Goal: Transaction & Acquisition: Book appointment/travel/reservation

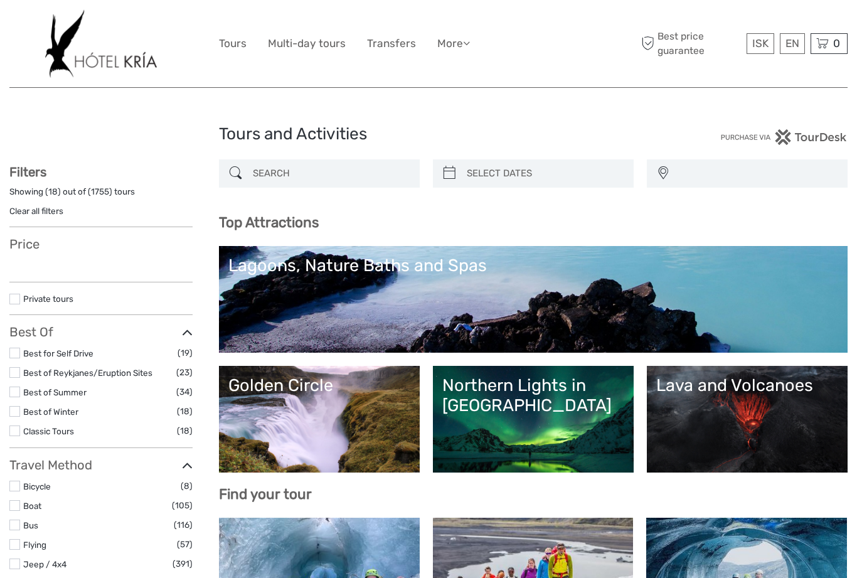
select select
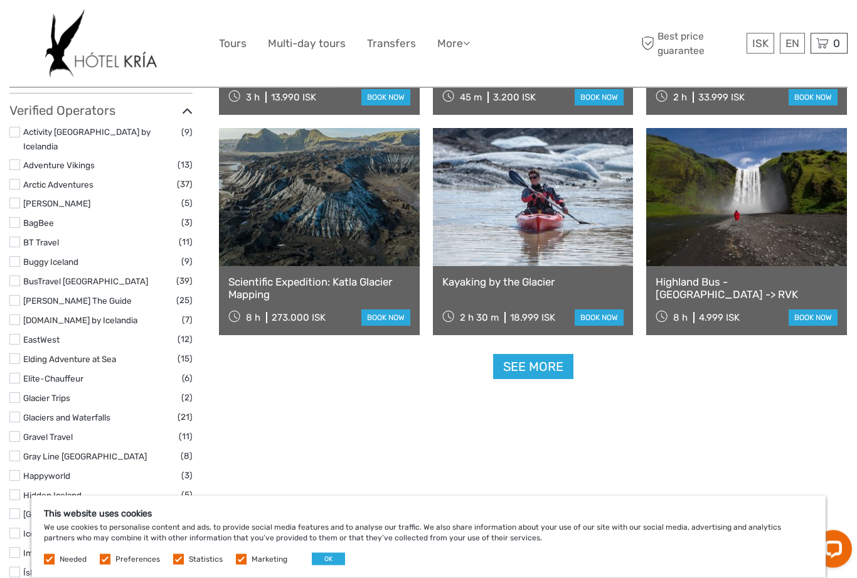
scroll to position [1492, 0]
click at [540, 354] on link "See more" at bounding box center [533, 366] width 80 height 26
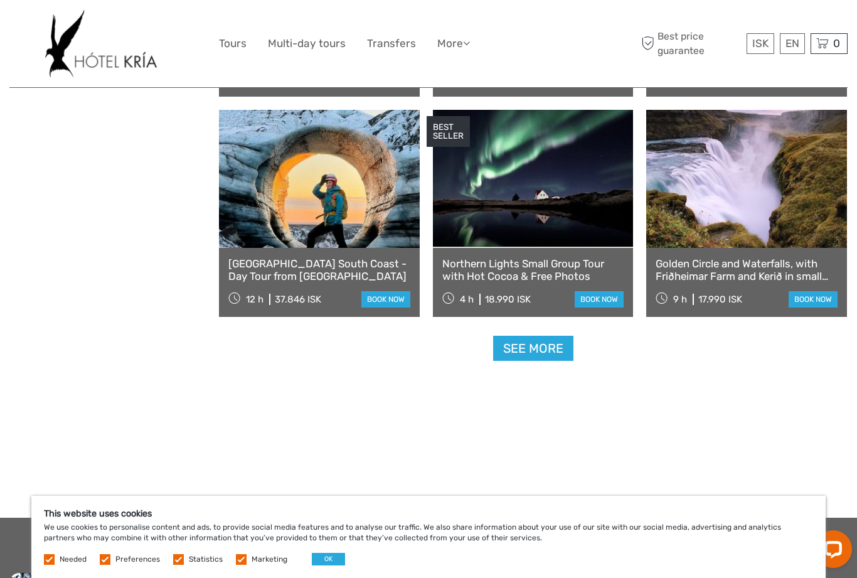
scroll to position [2535, 0]
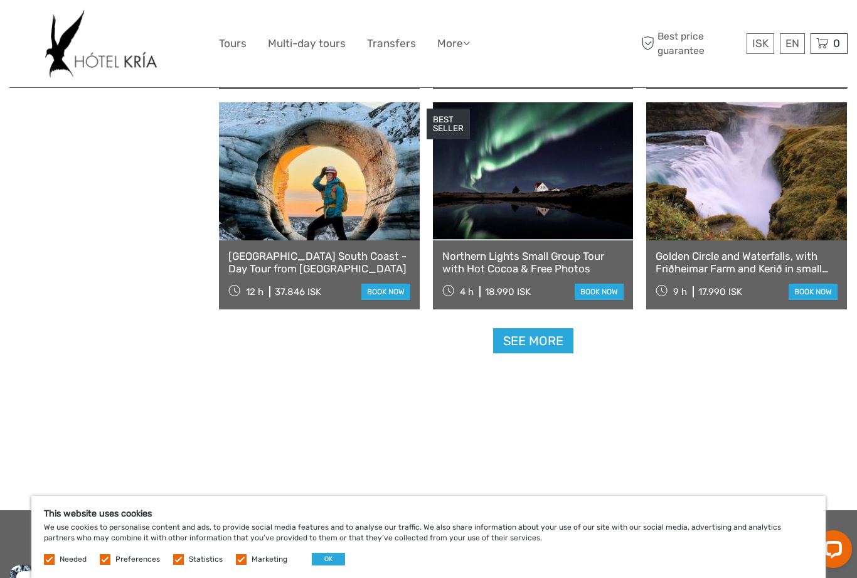
click at [506, 346] on link "See more" at bounding box center [533, 341] width 80 height 26
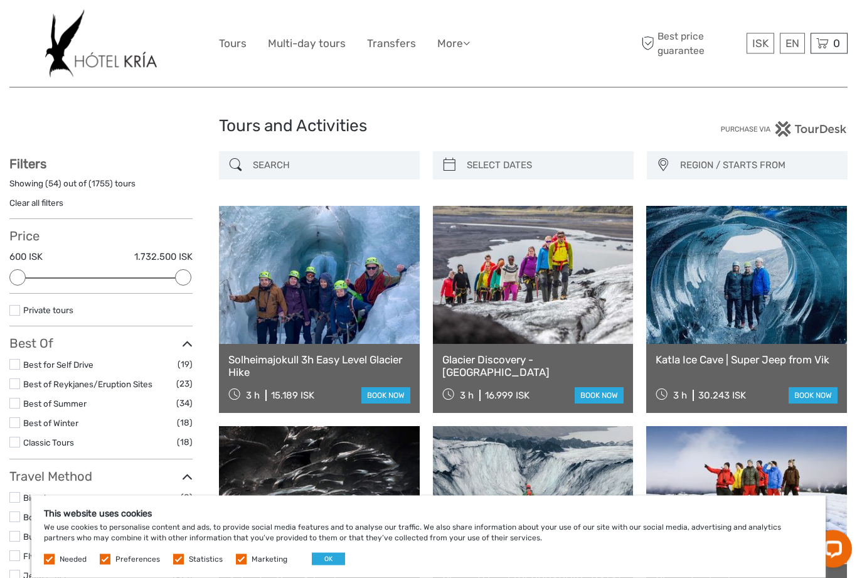
scroll to position [9, 0]
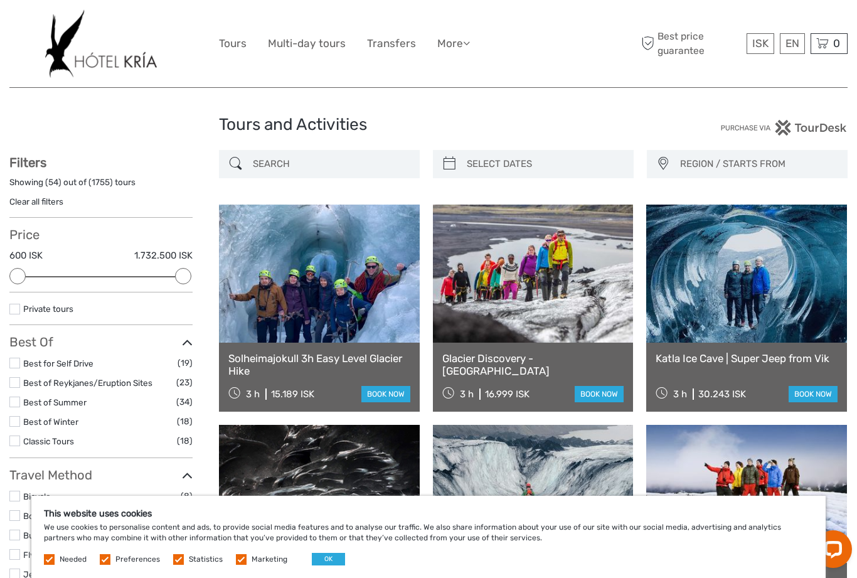
click at [223, 43] on link "Tours" at bounding box center [233, 44] width 28 height 18
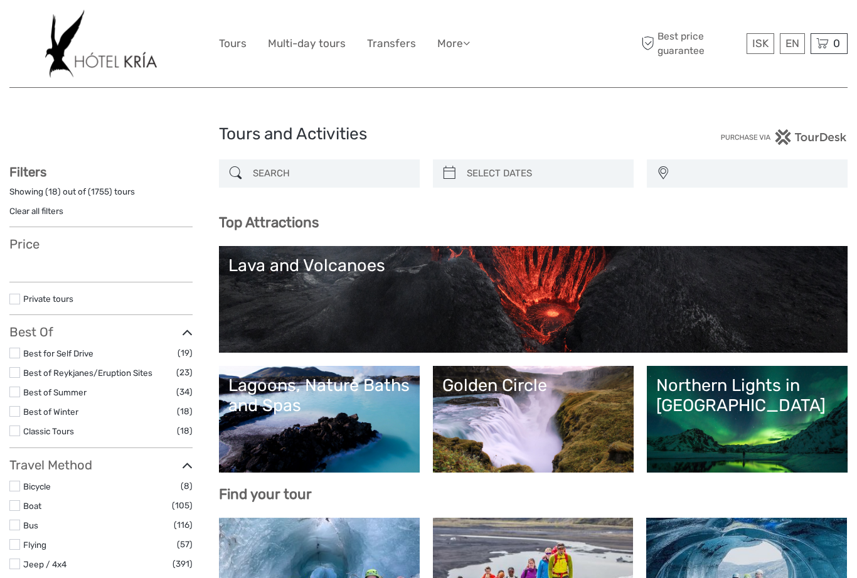
select select
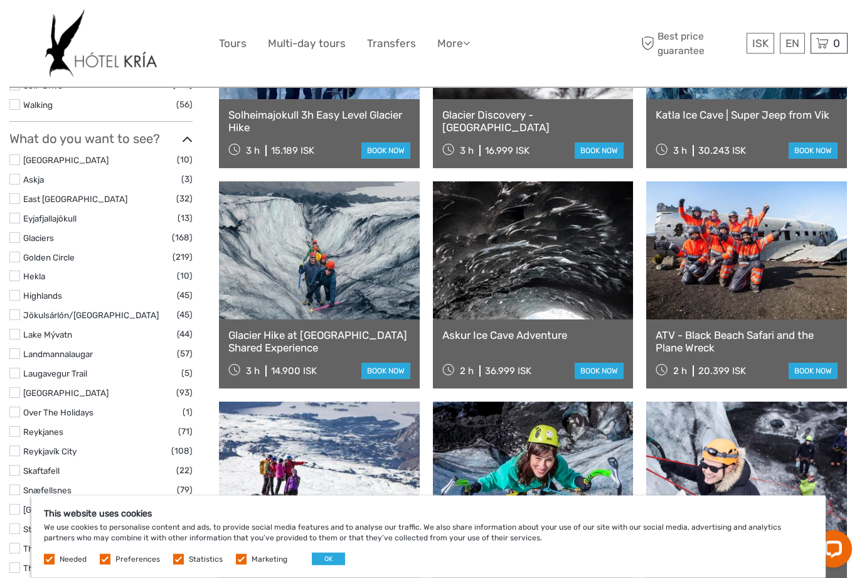
scroll to position [557, 0]
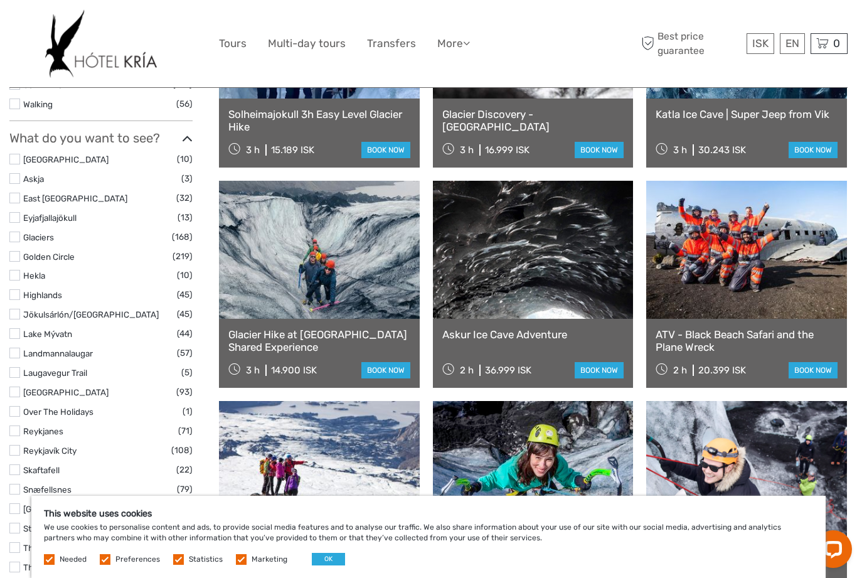
click at [563, 264] on link at bounding box center [533, 250] width 201 height 138
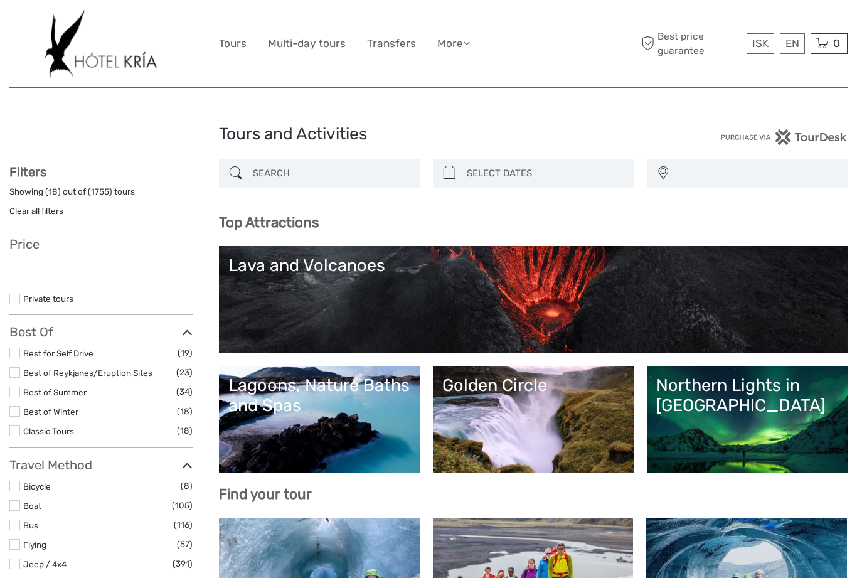
select select
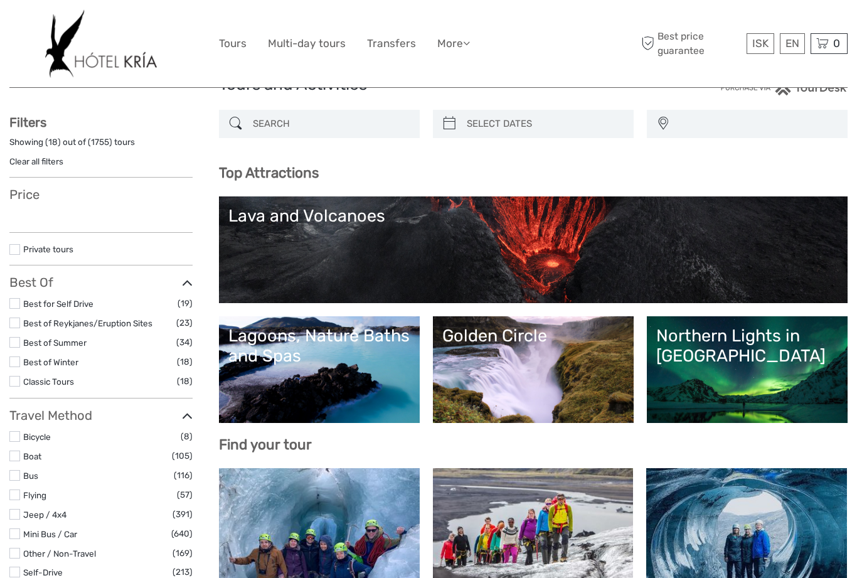
select select
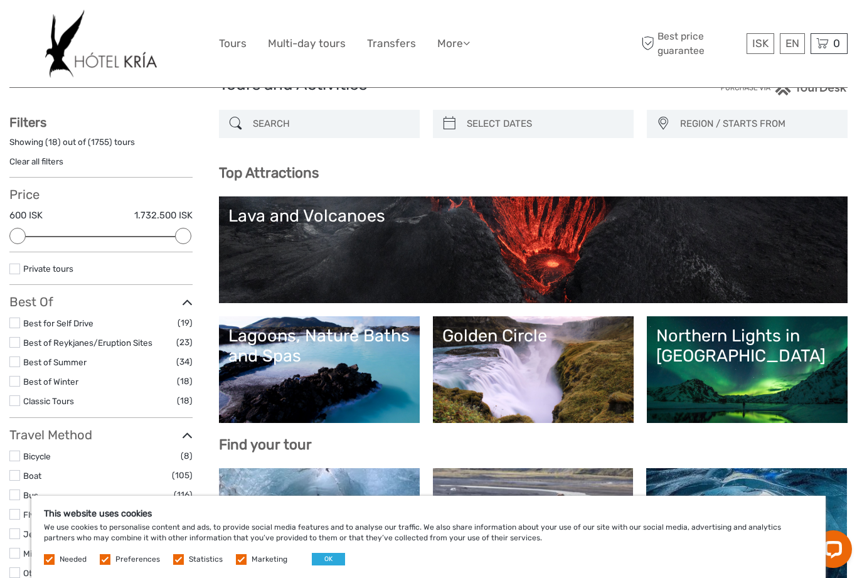
click at [341, 334] on div "Lagoons, Nature Baths and Spas" at bounding box center [319, 346] width 182 height 41
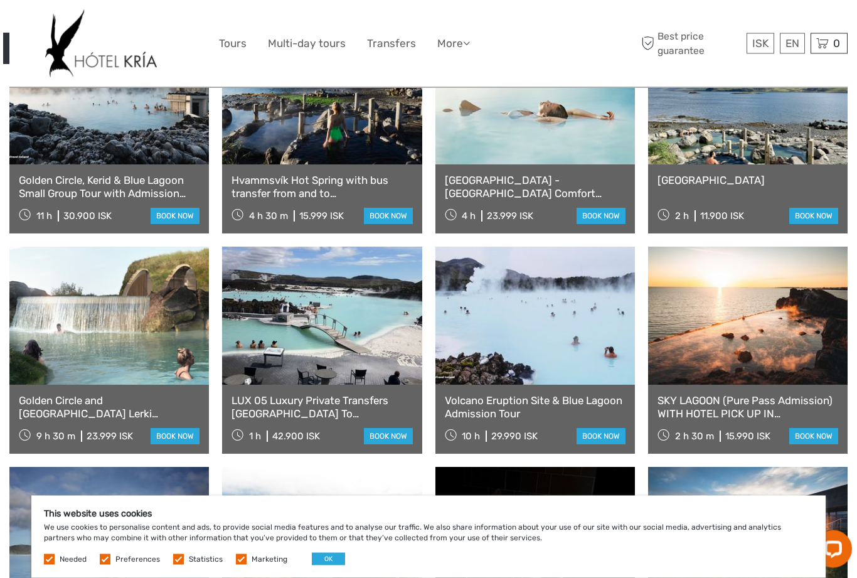
scroll to position [589, 0]
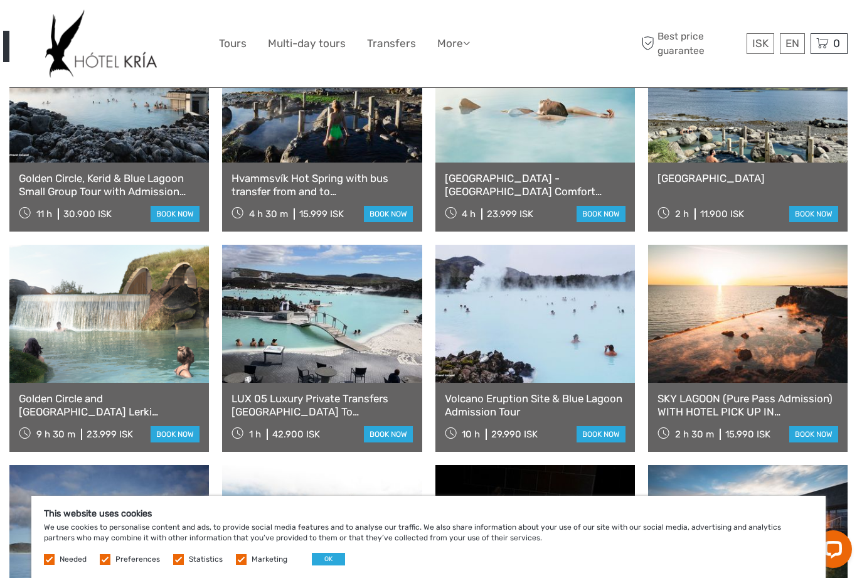
click at [784, 163] on link at bounding box center [748, 93] width 200 height 138
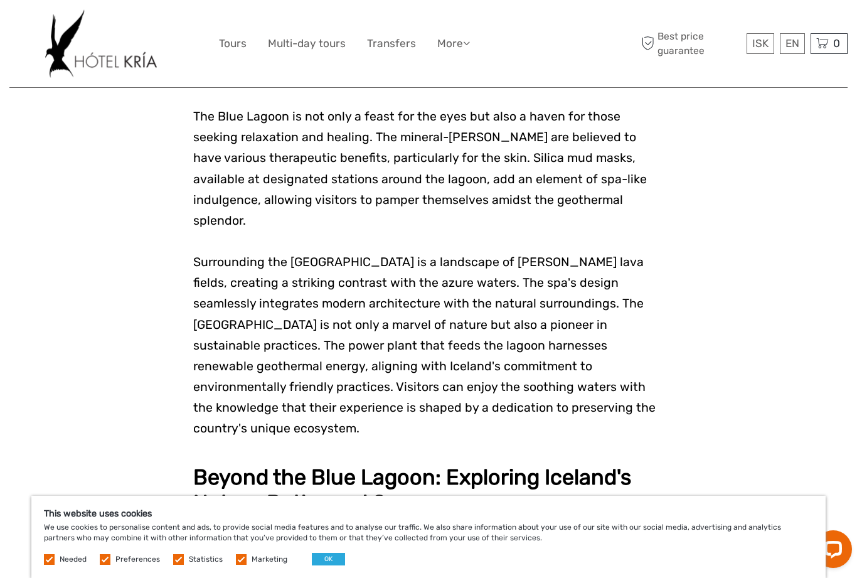
scroll to position [1583, 0]
